Goal: Find specific page/section: Find specific page/section

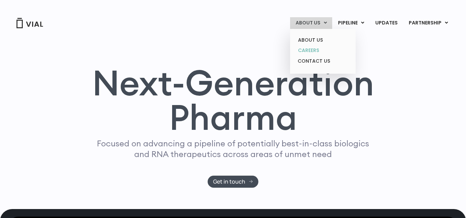
click at [311, 47] on link "CAREERS" at bounding box center [323, 50] width 60 height 11
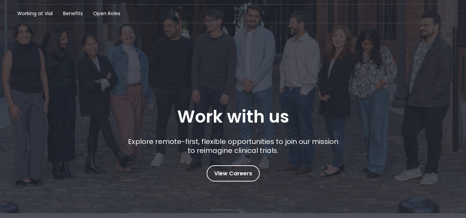
scroll to position [35, 0]
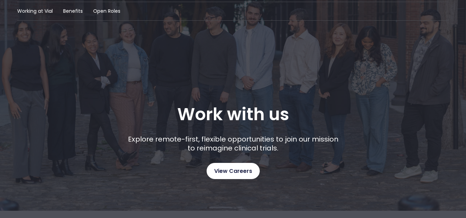
click at [226, 168] on span "View Careers" at bounding box center [233, 171] width 38 height 9
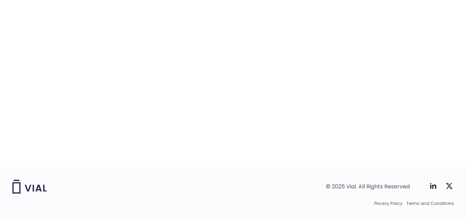
scroll to position [1127, 0]
